Goal: Find specific page/section: Find specific page/section

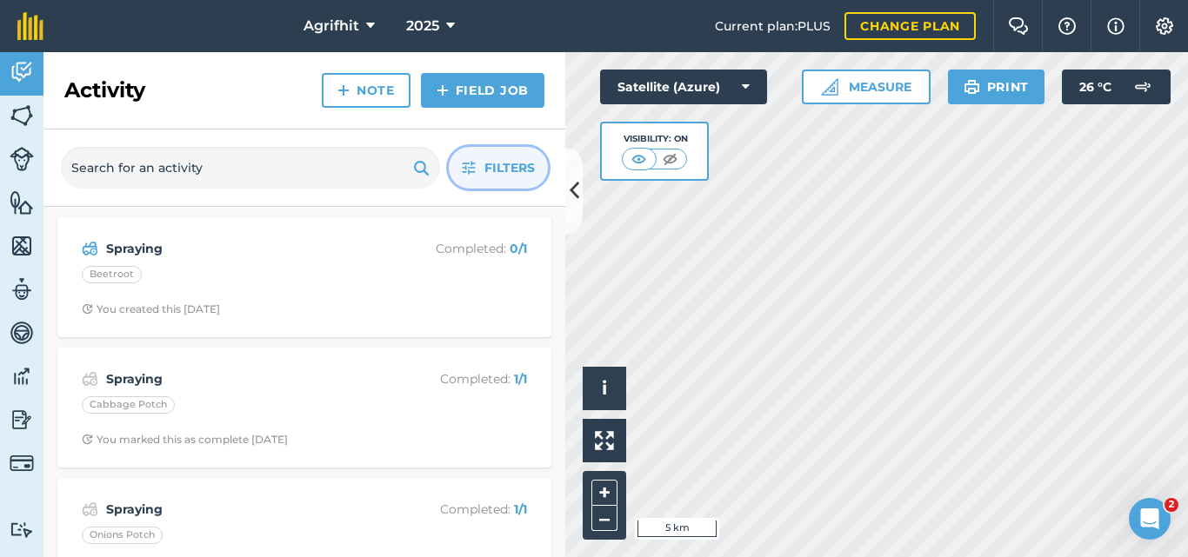
click at [496, 177] on span "Filters" at bounding box center [509, 167] width 50 height 19
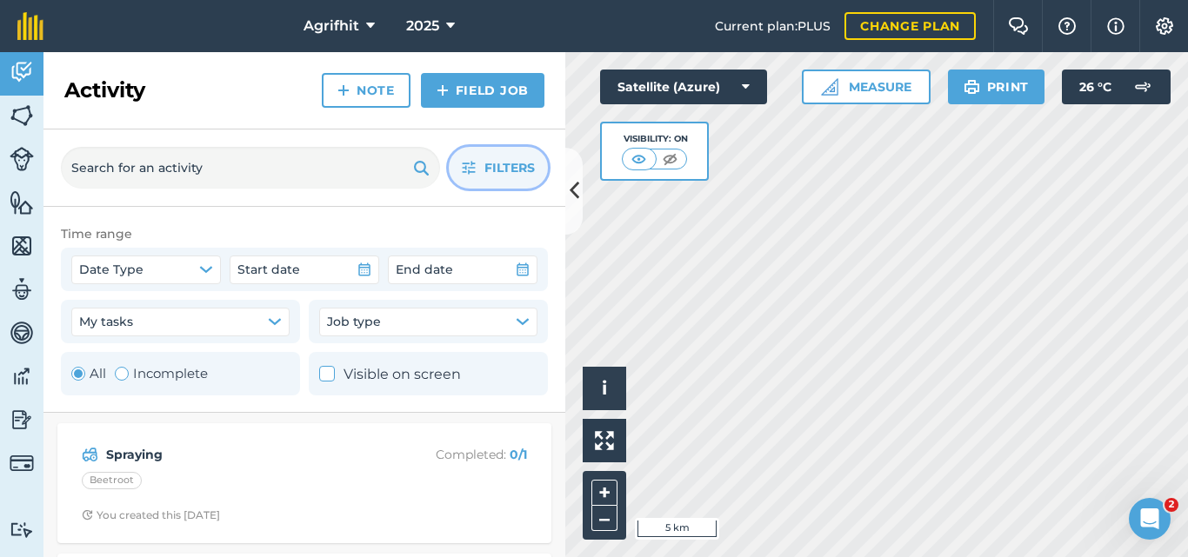
click at [123, 375] on div "Toggle Activity" at bounding box center [122, 374] width 14 height 14
radio input "false"
radio input "true"
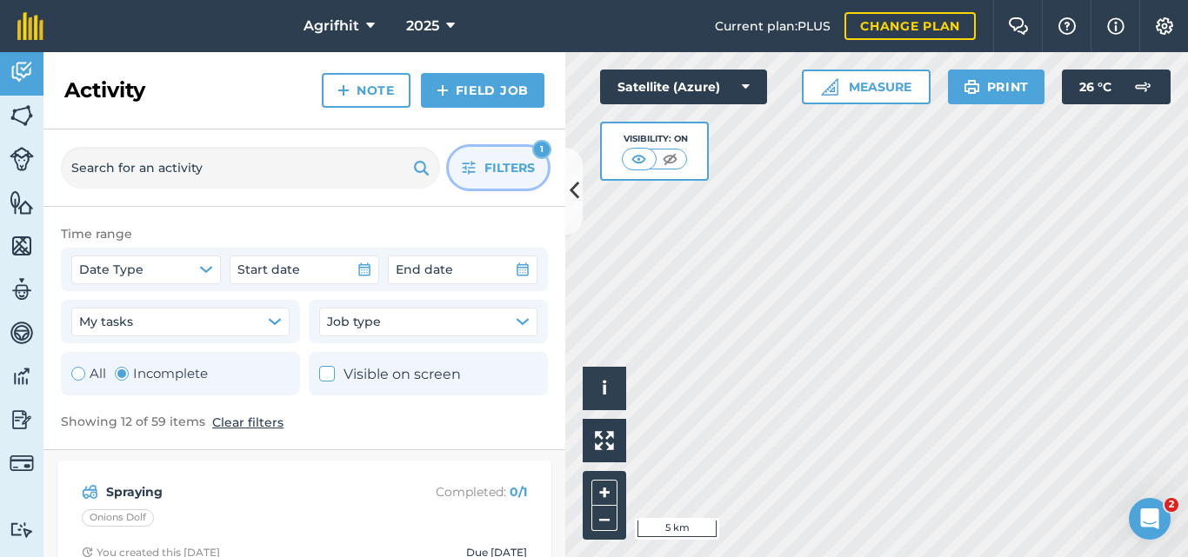
click at [505, 177] on span "Filters" at bounding box center [509, 167] width 50 height 19
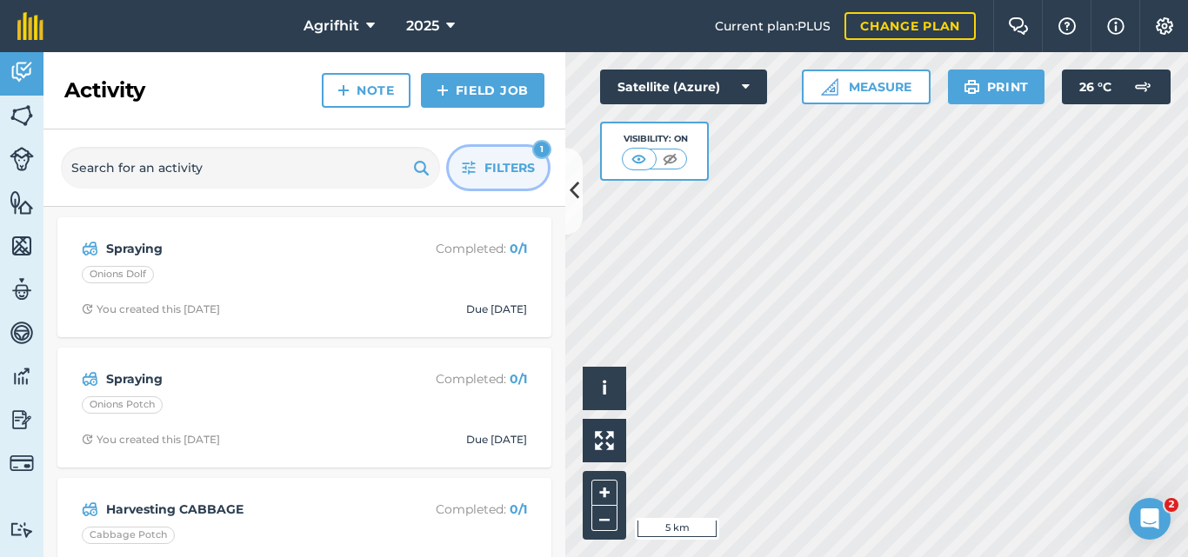
click at [504, 183] on button "Filters 1" at bounding box center [498, 168] width 99 height 42
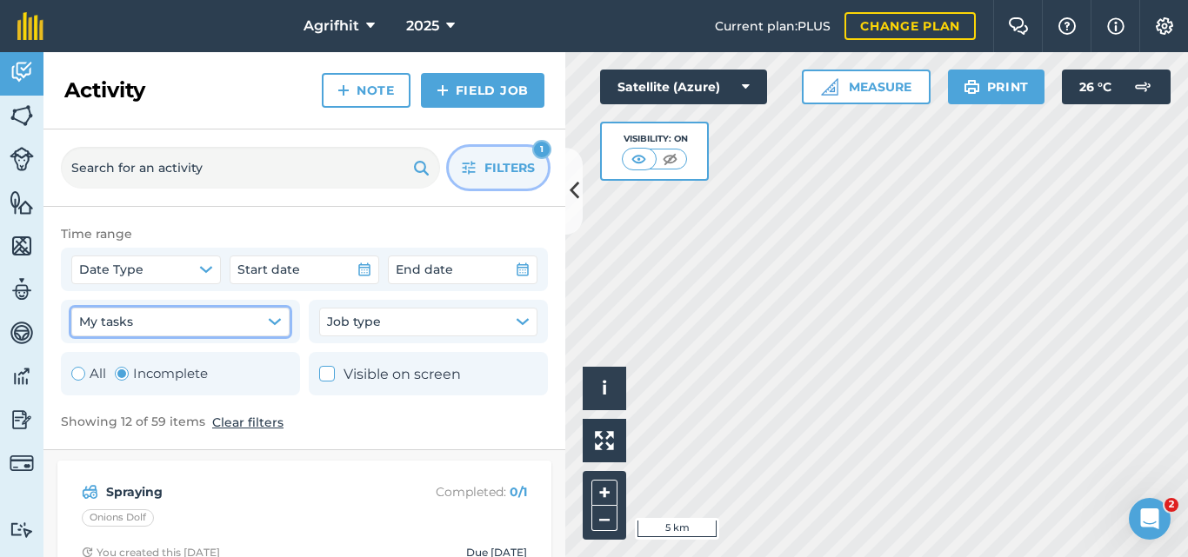
click at [278, 326] on icon "button" at bounding box center [275, 322] width 14 height 14
click at [201, 276] on icon "button" at bounding box center [206, 270] width 14 height 14
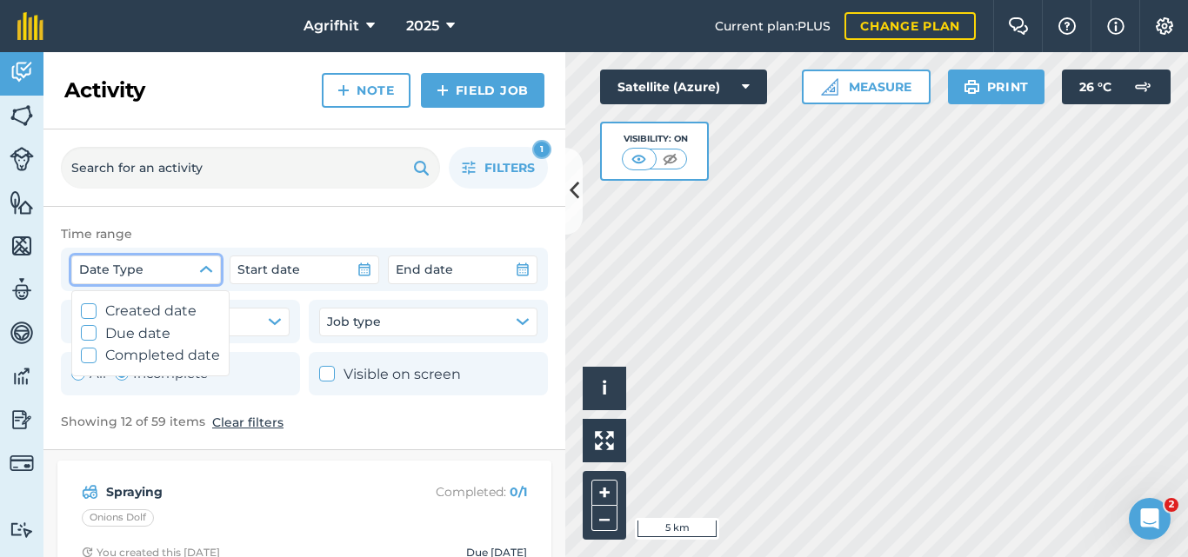
click at [90, 333] on icon at bounding box center [88, 333] width 11 height 11
checkbox input "true"
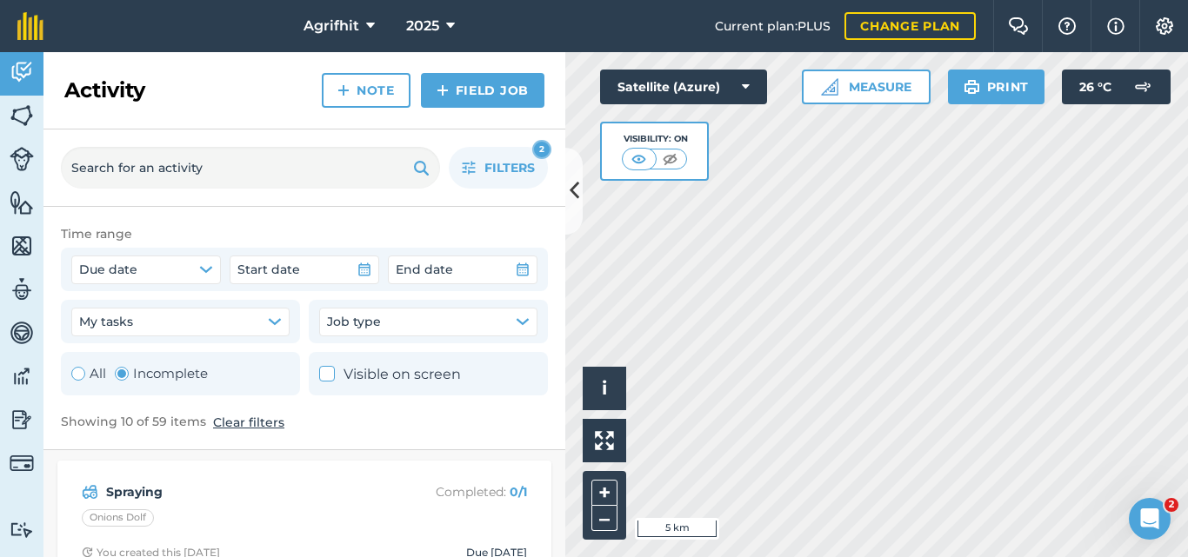
click at [397, 415] on div "Showing 10 of 59 items Clear filters" at bounding box center [304, 422] width 487 height 19
click at [207, 271] on icon "button" at bounding box center [205, 269] width 11 height 5
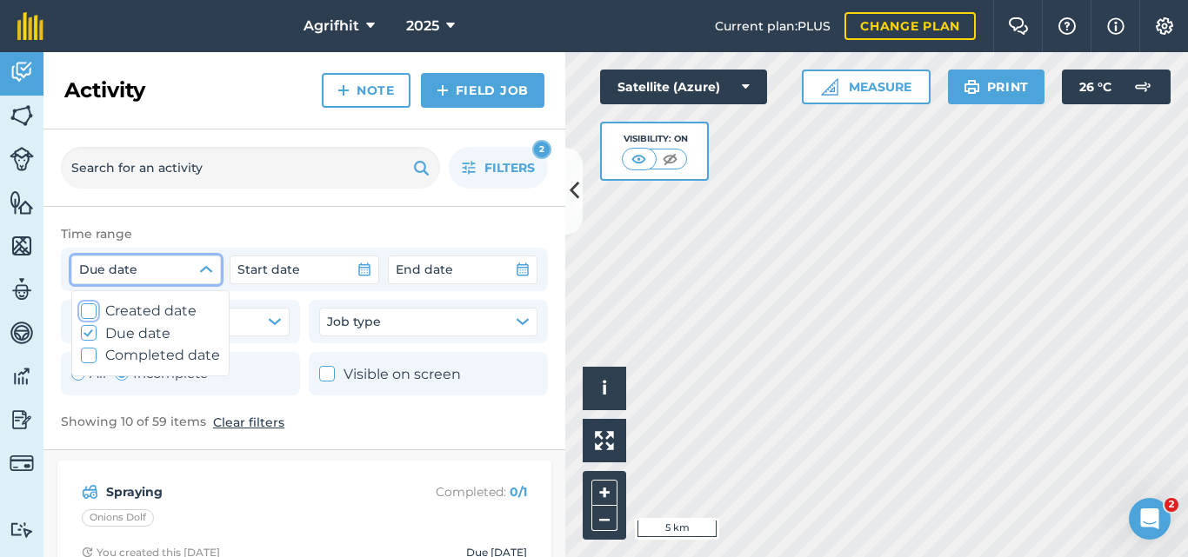
click at [90, 311] on icon at bounding box center [88, 310] width 11 height 11
checkbox input "true"
click at [88, 324] on label "Due date" at bounding box center [150, 334] width 139 height 23
checkbox input "false"
click at [87, 312] on icon at bounding box center [88, 310] width 11 height 11
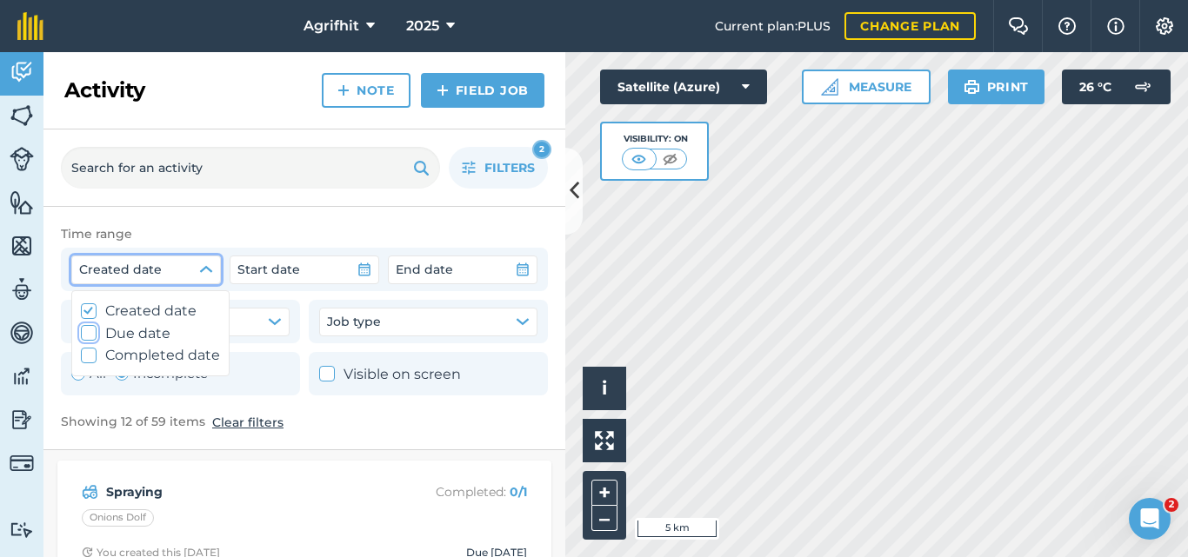
checkbox input "false"
click at [400, 441] on div "Time range Date Type Start date End date My tasks Job type All Incomplete Visib…" at bounding box center [304, 328] width 522 height 243
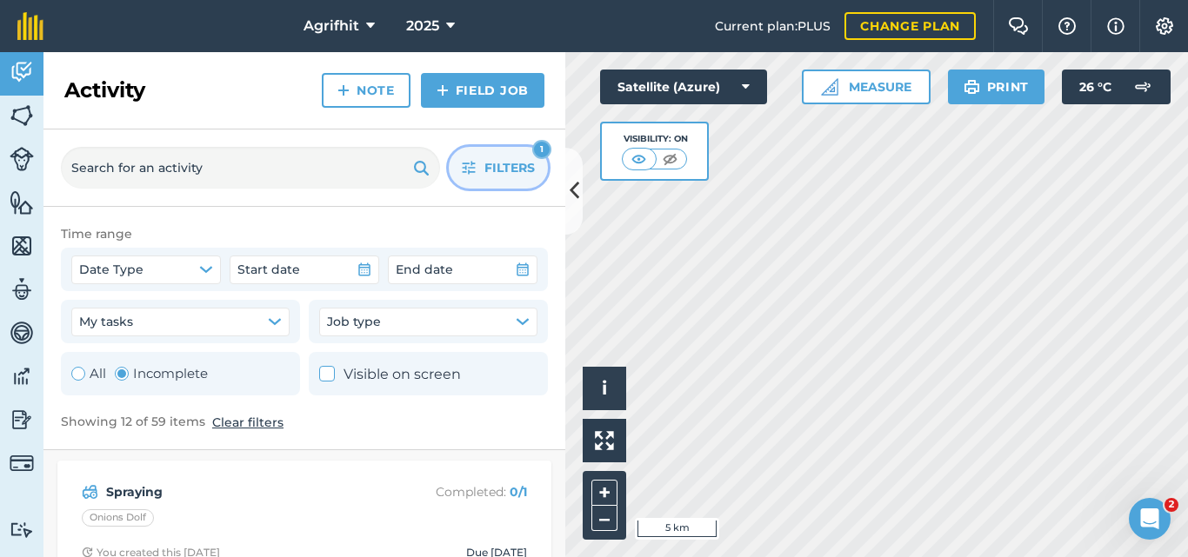
click at [507, 178] on button "Filters 1" at bounding box center [498, 168] width 99 height 42
